Goal: Task Accomplishment & Management: Manage account settings

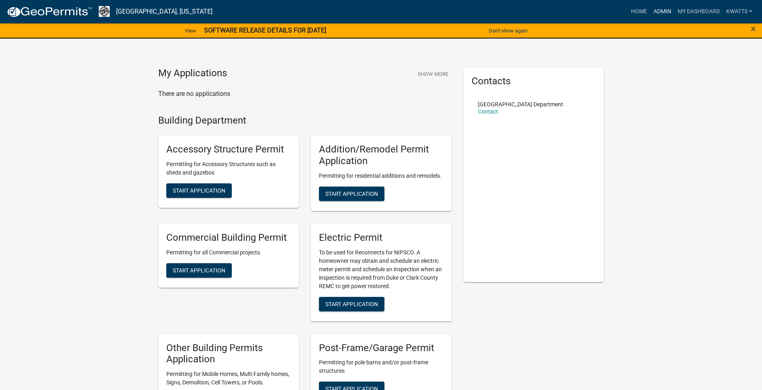
click at [654, 10] on link "Admin" at bounding box center [662, 11] width 24 height 15
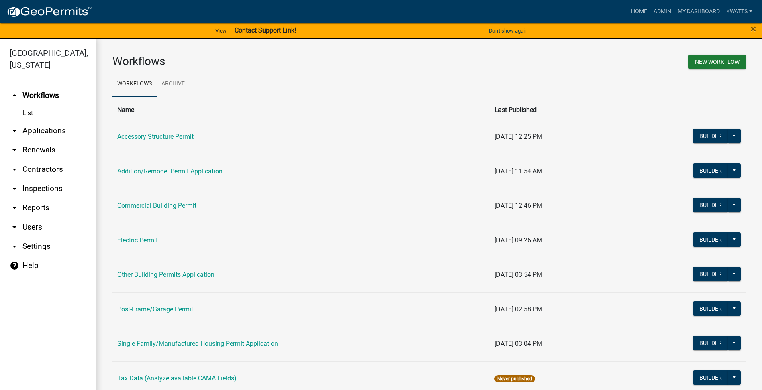
click at [45, 134] on link "arrow_drop_down Applications" at bounding box center [48, 130] width 96 height 19
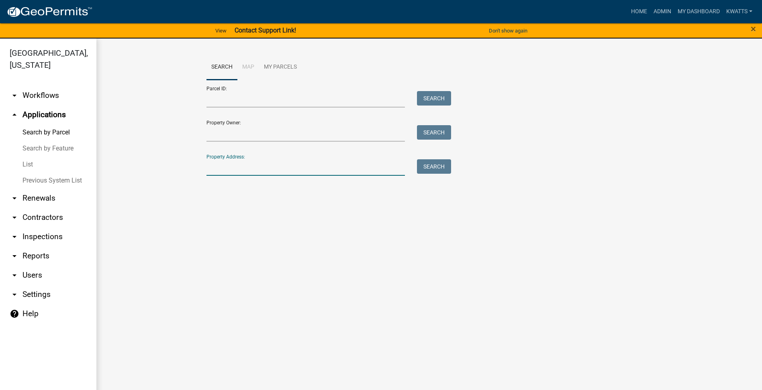
click at [265, 162] on input "Property Address:" at bounding box center [305, 167] width 199 height 16
type input "11434"
click at [423, 168] on button "Search" at bounding box center [434, 166] width 34 height 14
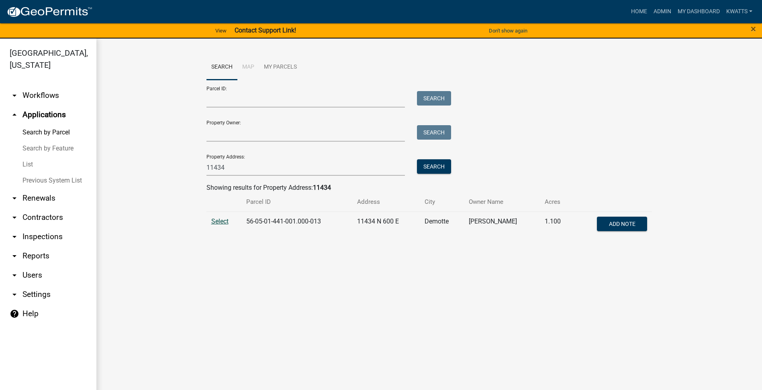
click at [215, 221] on span "Select" at bounding box center [219, 222] width 17 height 8
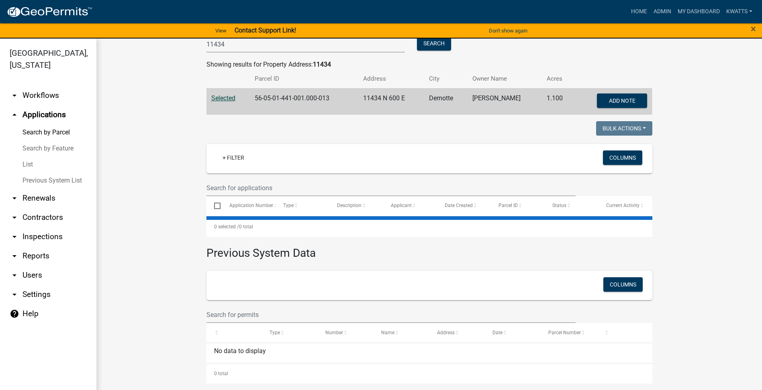
scroll to position [10, 0]
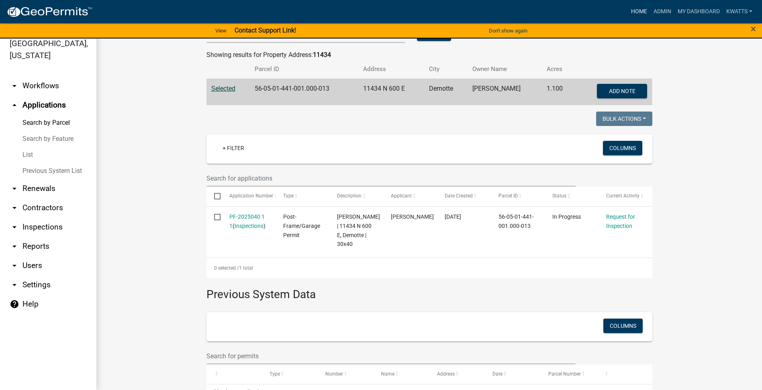
click at [633, 12] on link "Home" at bounding box center [639, 11] width 22 height 15
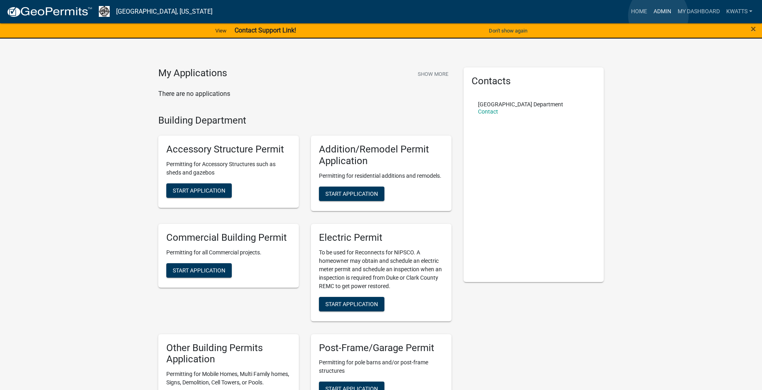
click at [658, 16] on link "Admin" at bounding box center [662, 11] width 24 height 15
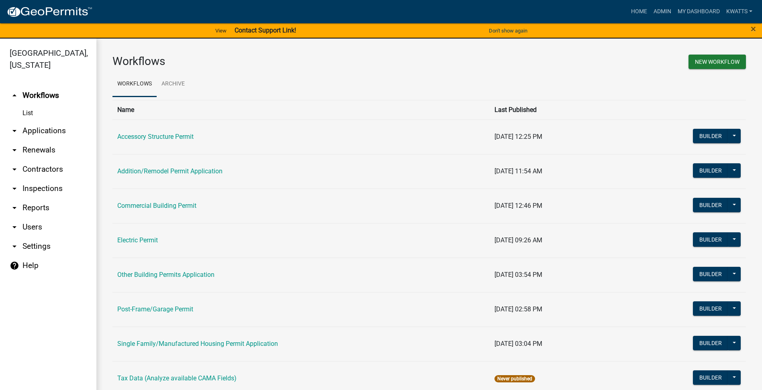
click at [36, 134] on link "arrow_drop_down Applications" at bounding box center [48, 130] width 96 height 19
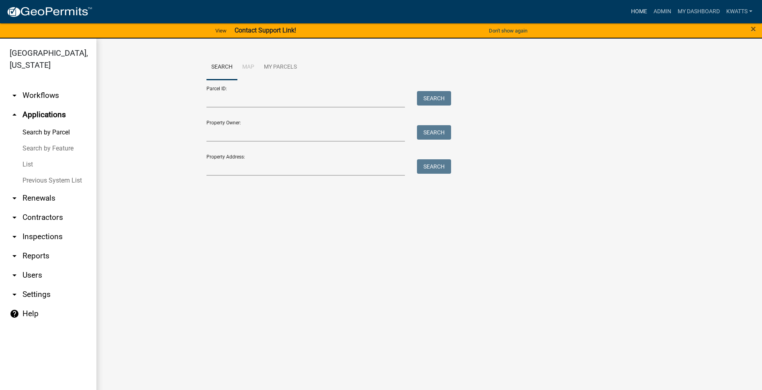
click at [645, 15] on link "Home" at bounding box center [639, 11] width 22 height 15
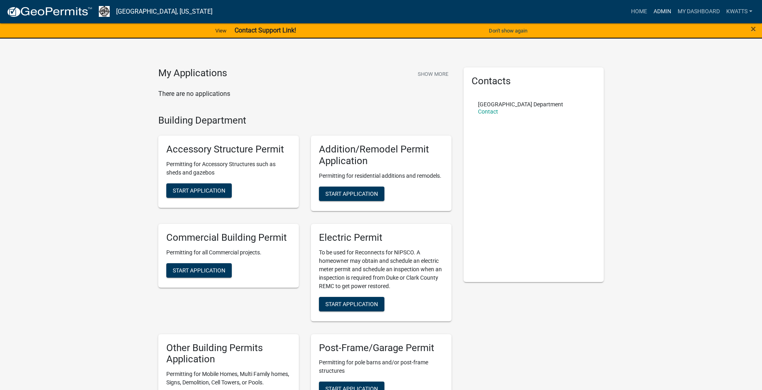
click at [670, 14] on link "Admin" at bounding box center [662, 11] width 24 height 15
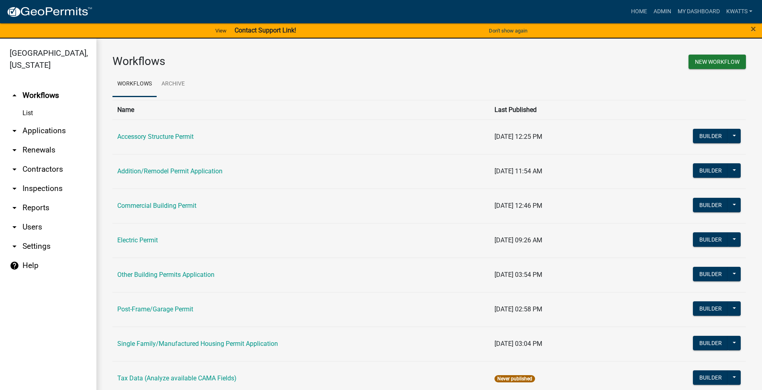
click at [45, 133] on link "arrow_drop_down Applications" at bounding box center [48, 130] width 96 height 19
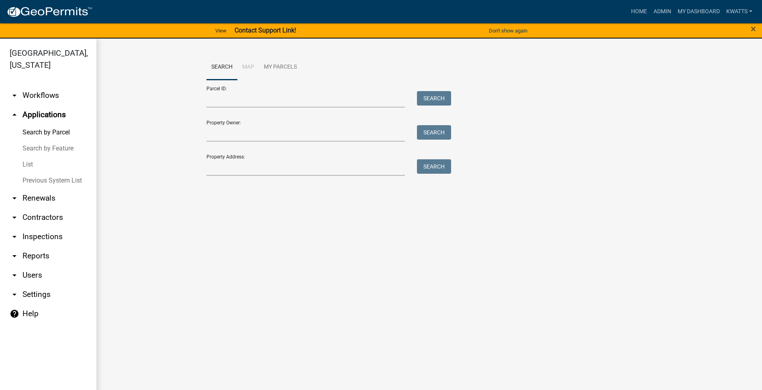
click at [45, 168] on link "List" at bounding box center [48, 165] width 96 height 16
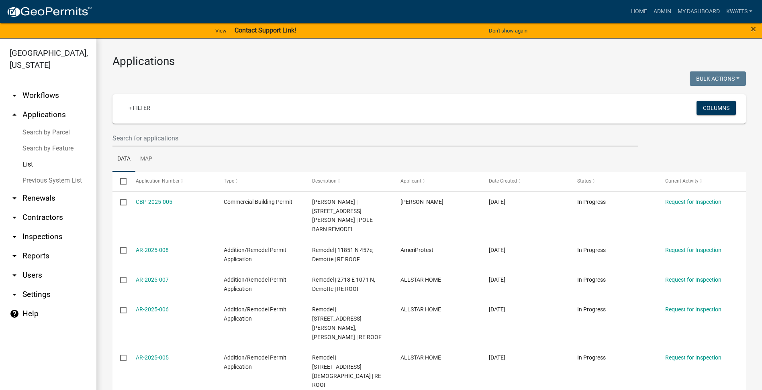
click at [47, 137] on link "Search by Parcel" at bounding box center [48, 133] width 96 height 16
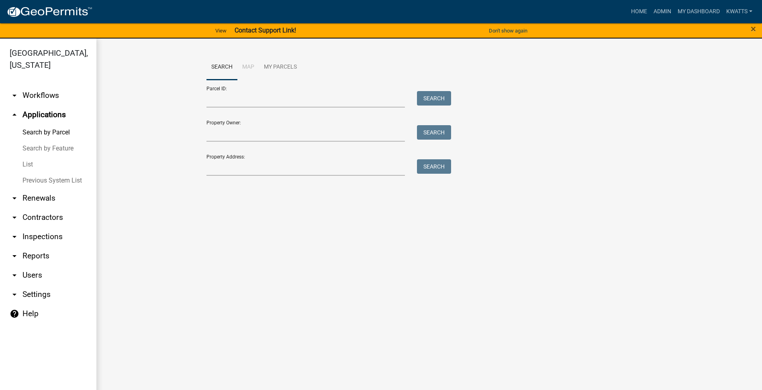
click at [49, 156] on link "Search by Feature" at bounding box center [48, 149] width 96 height 16
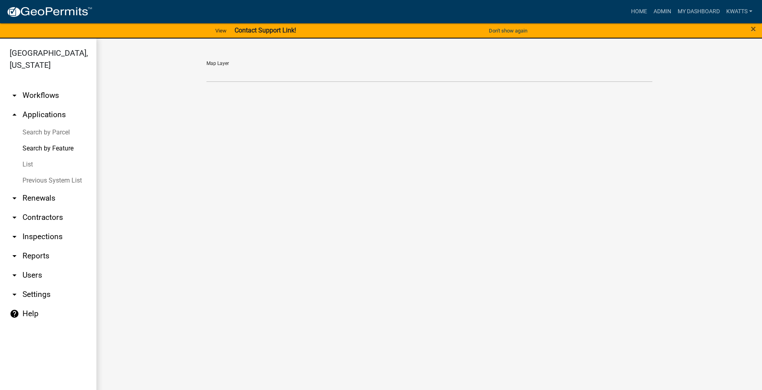
click at [55, 133] on link "Search by Parcel" at bounding box center [48, 133] width 96 height 16
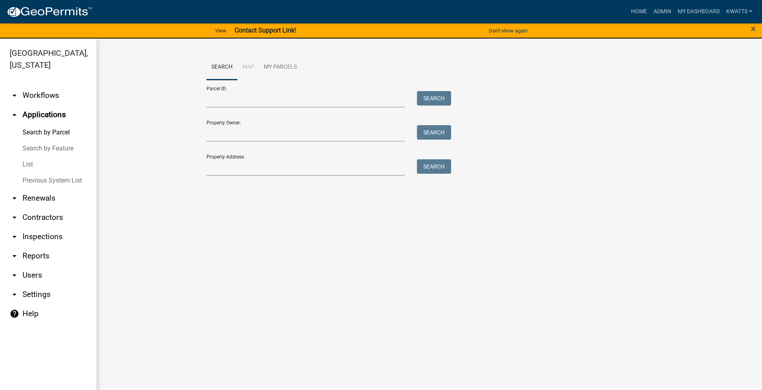
click at [276, 177] on div "Search Map My Parcels Parcel ID: Search Property Owner: Search Property Address…" at bounding box center [429, 119] width 458 height 129
click at [284, 166] on input "Property Address:" at bounding box center [305, 167] width 199 height 16
click at [155, 170] on wm-workflow-application-search-view "Search Map My Parcels Parcel ID: Search Property Owner: Search Property Address…" at bounding box center [428, 119] width 633 height 129
click at [62, 239] on link "arrow_drop_down Inspections" at bounding box center [48, 236] width 96 height 19
